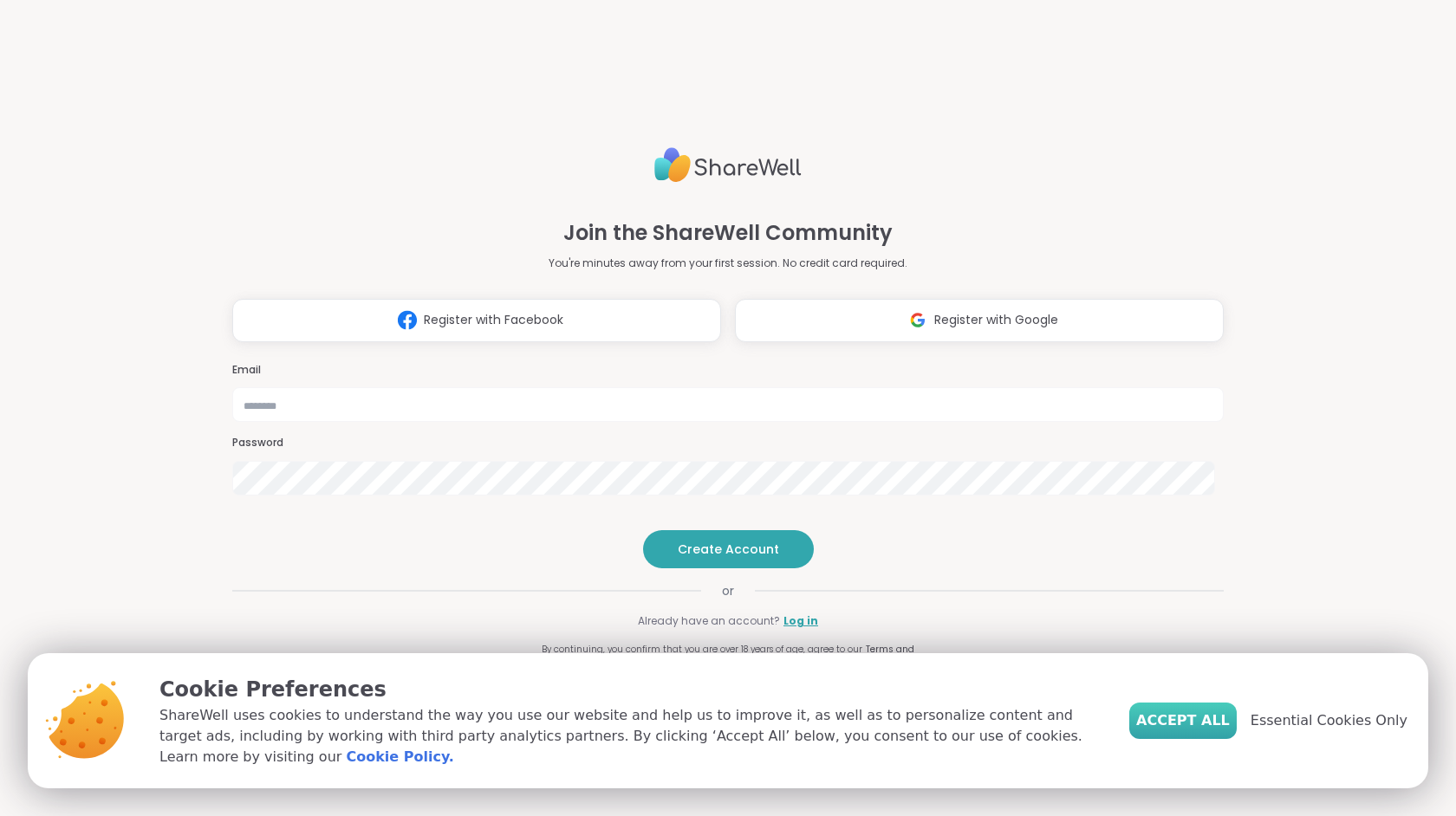
click at [1188, 721] on span "Accept All" at bounding box center [1182, 721] width 94 height 21
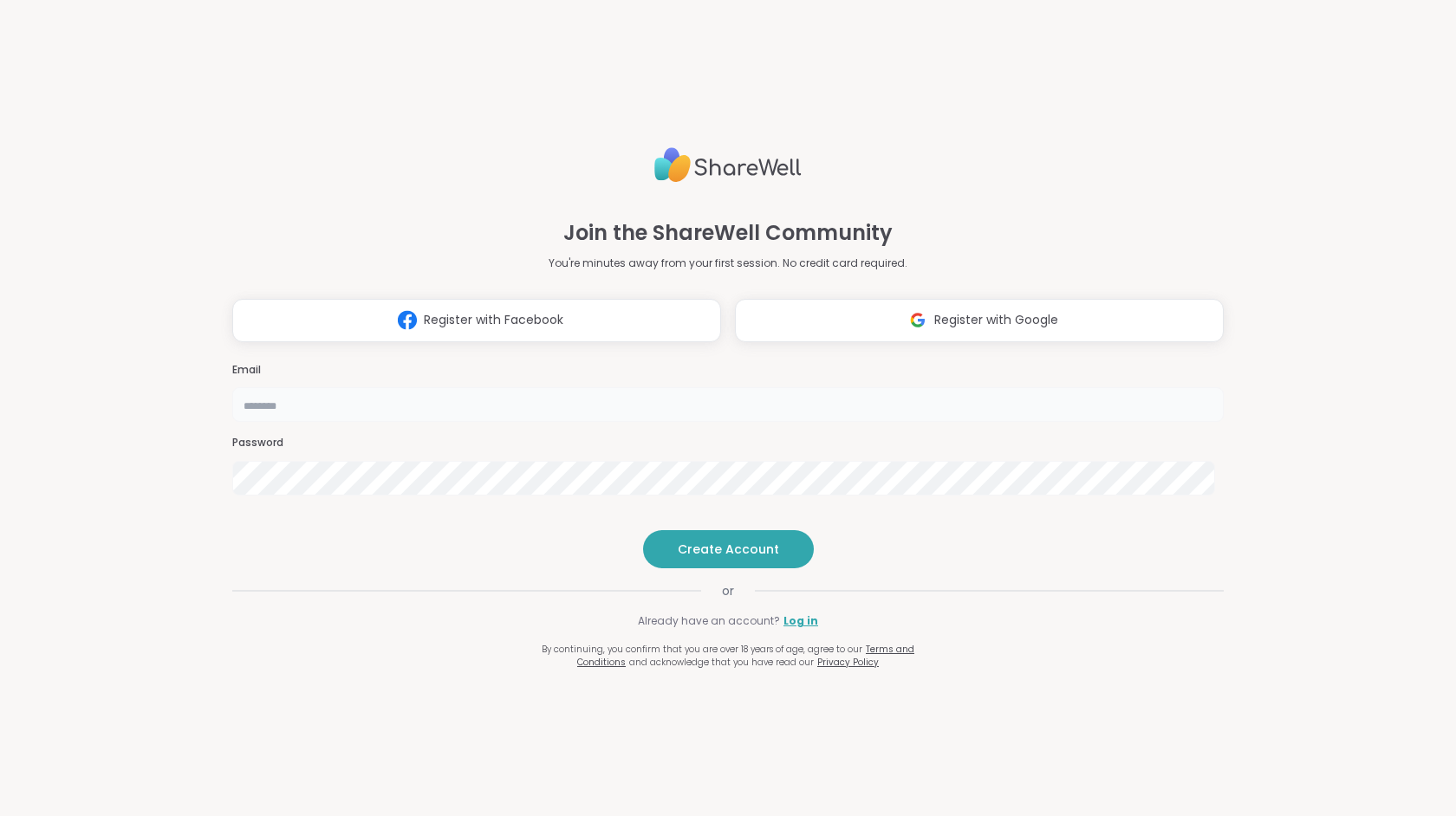
click at [700, 387] on input "email" at bounding box center [728, 404] width 991 height 35
type input "**********"
click at [728, 558] on span "Create Account" at bounding box center [728, 549] width 101 height 17
